Goal: Task Accomplishment & Management: Complete application form

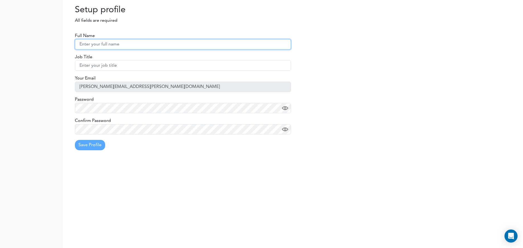
click at [109, 43] on input "text" at bounding box center [183, 44] width 216 height 10
type input "Aaron Fletcher"
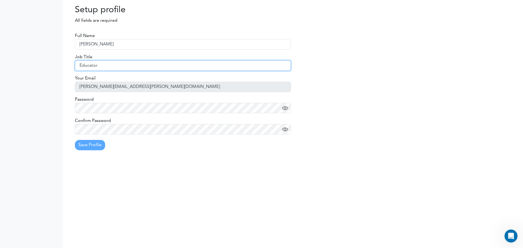
type input "Educator"
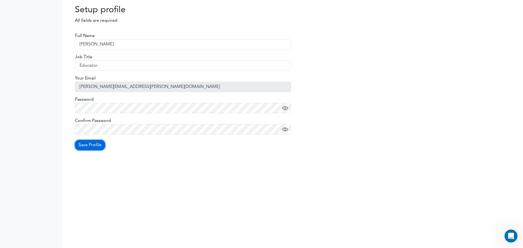
click at [89, 148] on button "Save Profile" at bounding box center [90, 145] width 30 height 10
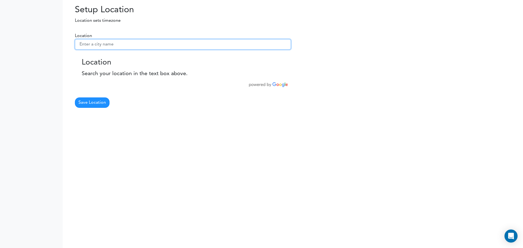
click at [99, 44] on input "text" at bounding box center [183, 44] width 216 height 10
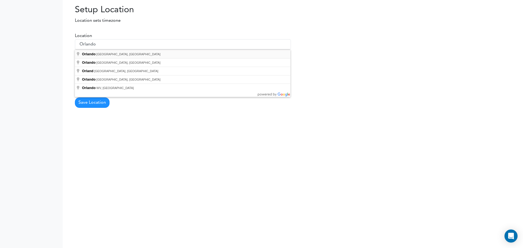
type input "[GEOGRAPHIC_DATA], [GEOGRAPHIC_DATA], [GEOGRAPHIC_DATA]"
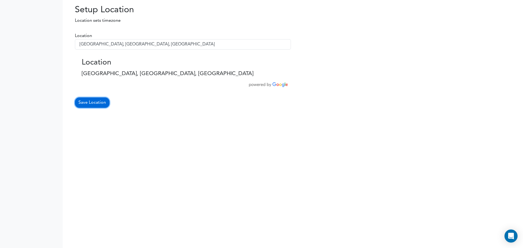
click at [97, 107] on button "Save Location" at bounding box center [92, 103] width 35 height 10
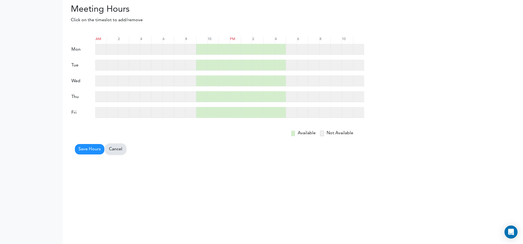
click at [123, 147] on link "Cancel" at bounding box center [115, 149] width 20 height 10
